Goal: Check status: Check status

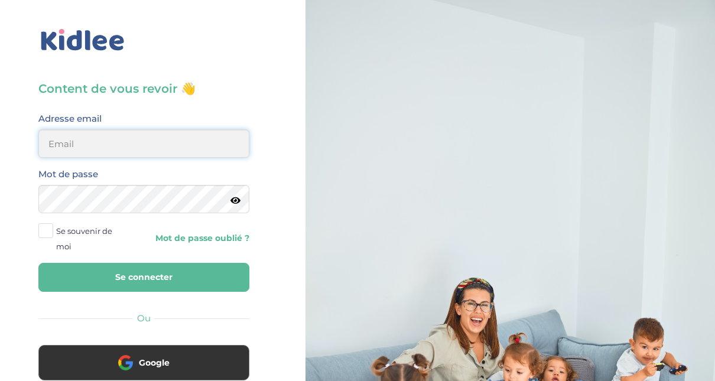
type input "adjoba.hoimian@gmail.com"
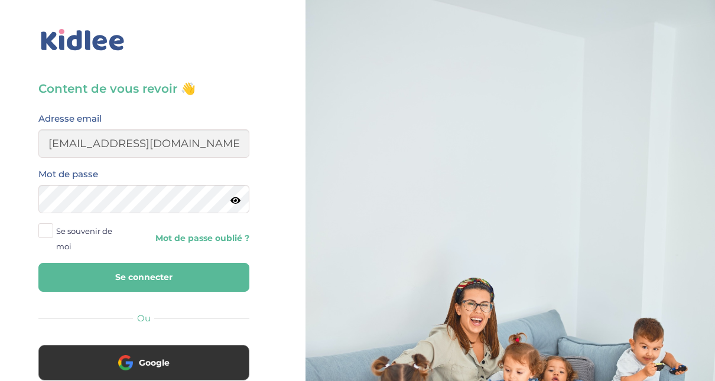
click at [199, 277] on button "Se connecter" at bounding box center [143, 277] width 211 height 29
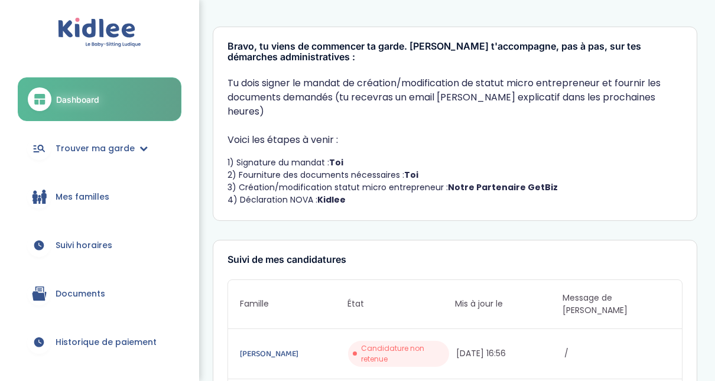
click at [99, 244] on span "Suivi horaires" at bounding box center [84, 245] width 57 height 12
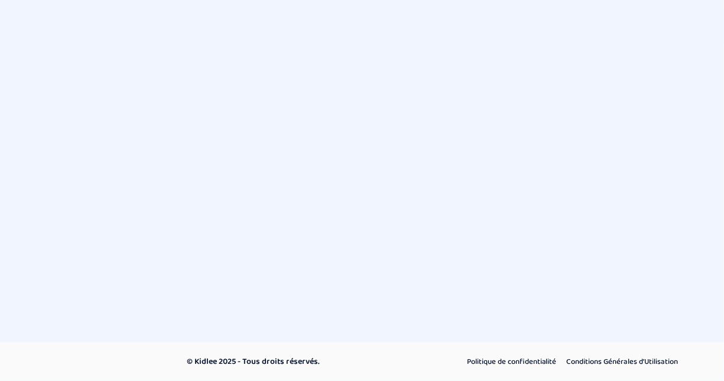
select select "octobre 2025"
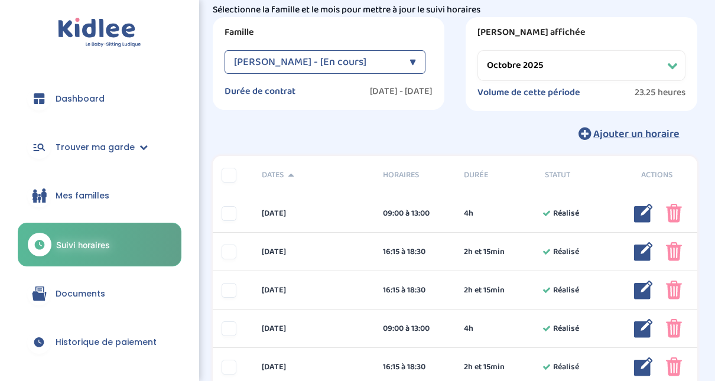
click at [673, 64] on select "Filtrer par mois septembre 2025 octobre 2025 novembre 2025 décembre 2025 janvie…" at bounding box center [582, 65] width 208 height 31
click at [414, 61] on div "▼" at bounding box center [413, 62] width 7 height 24
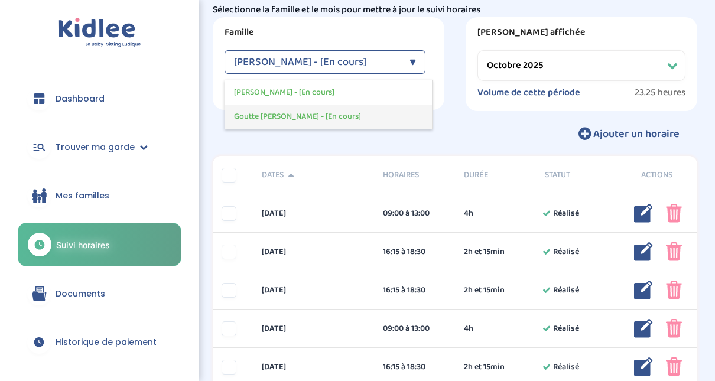
click at [373, 114] on div "Goutte Florence - [En cours]" at bounding box center [328, 117] width 207 height 24
